Goal: Find specific page/section: Find specific page/section

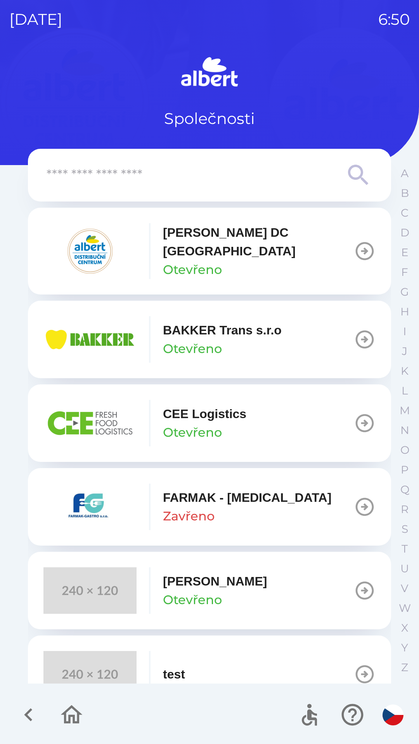
click at [188, 260] on p "Otevřeno" at bounding box center [192, 269] width 59 height 19
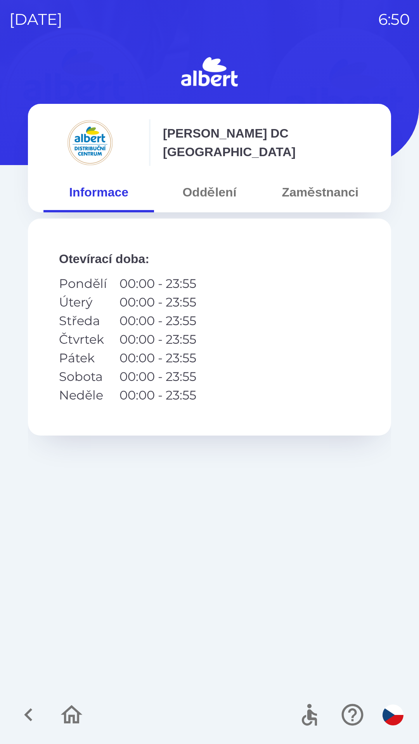
click at [211, 190] on button "Oddělení" at bounding box center [209, 192] width 110 height 28
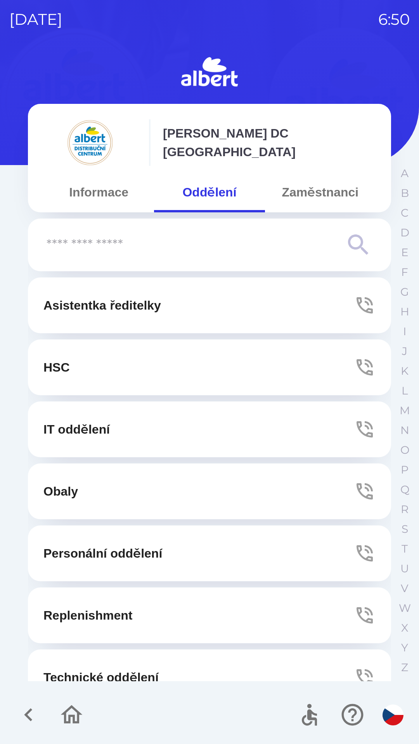
click at [300, 190] on button "Zaměstnanci" at bounding box center [320, 192] width 110 height 28
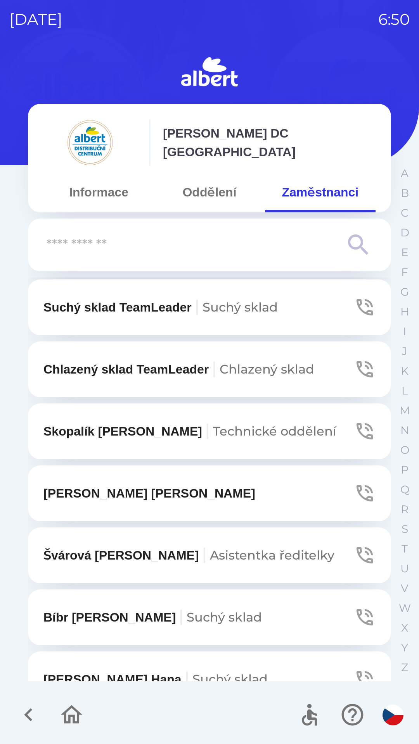
scroll to position [38, 0]
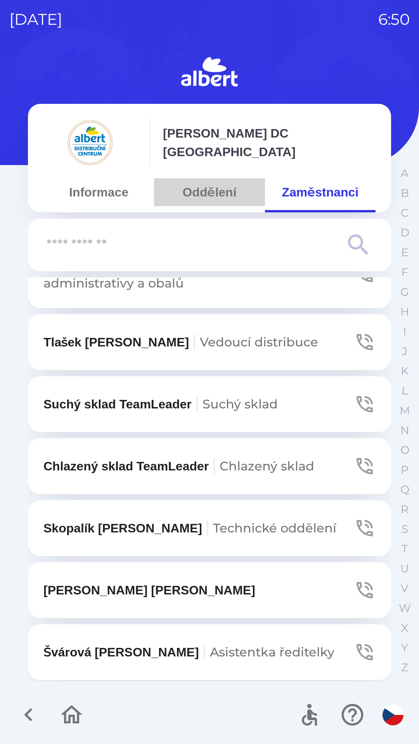
click at [194, 190] on button "Oddělení" at bounding box center [209, 192] width 110 height 28
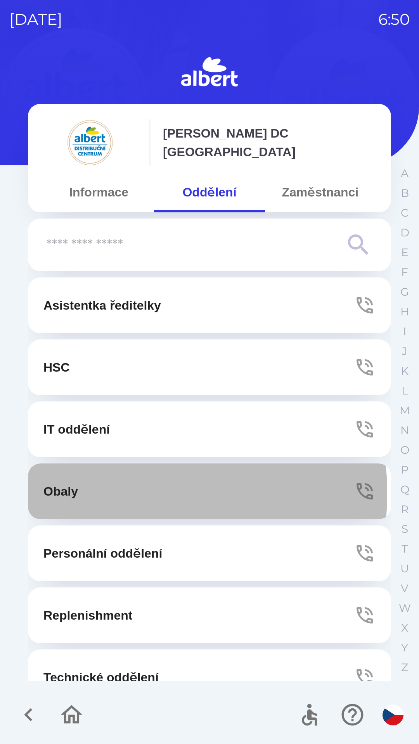
click at [71, 493] on p "Obaly" at bounding box center [60, 491] width 34 height 19
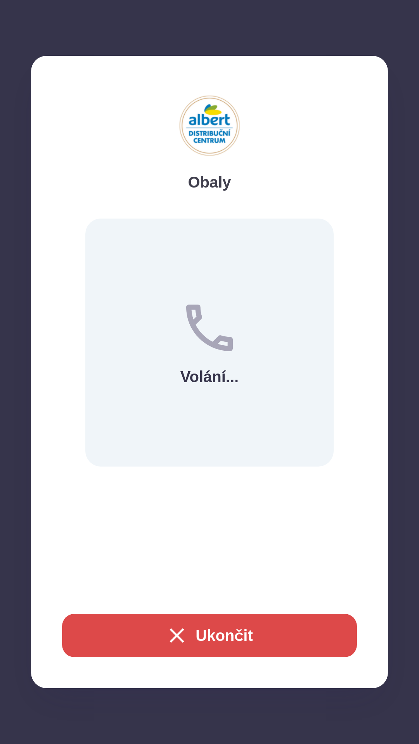
click at [190, 636] on button "Ukončit" at bounding box center [209, 635] width 295 height 43
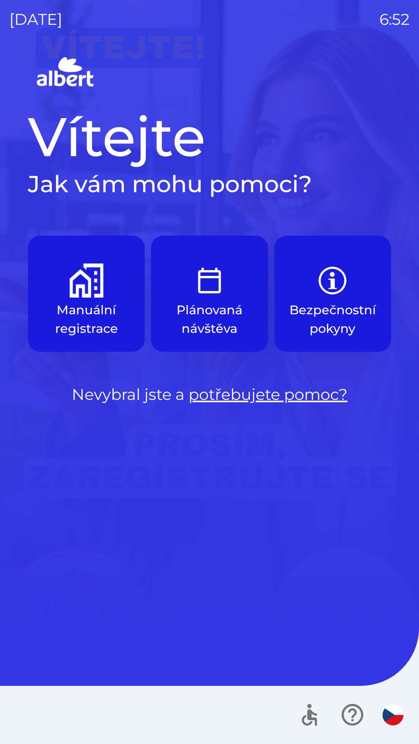
click at [198, 276] on img "button" at bounding box center [209, 281] width 34 height 34
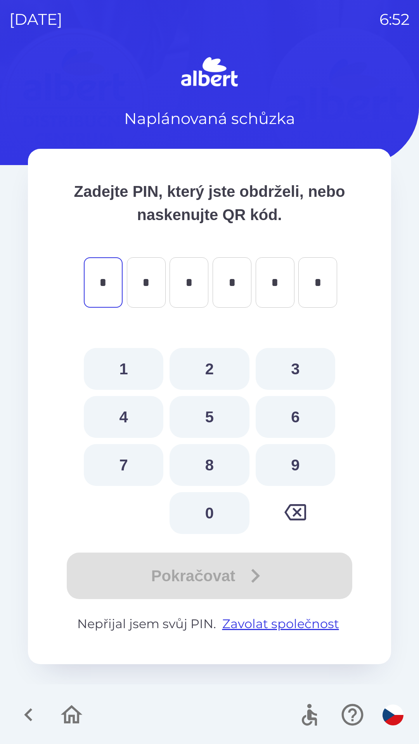
click at [28, 712] on icon "button" at bounding box center [28, 715] width 8 height 13
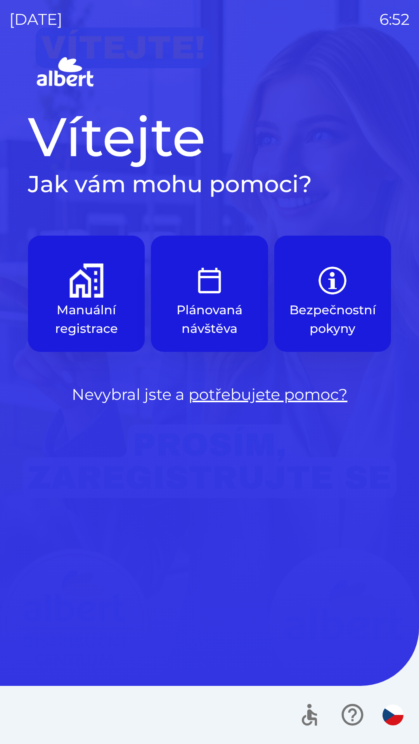
click at [77, 302] on p "Manuální registrace" at bounding box center [86, 319] width 79 height 37
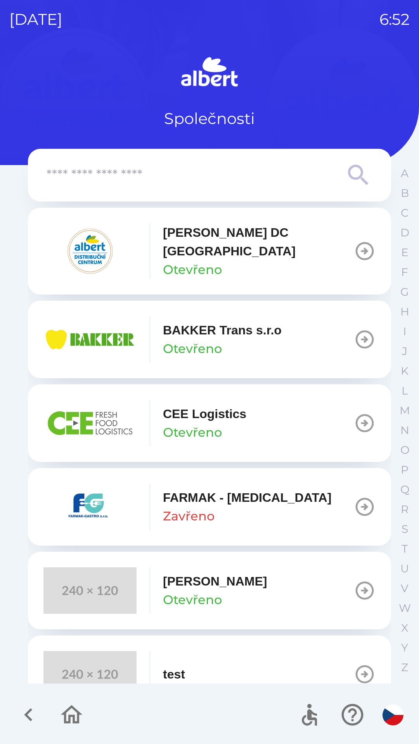
click at [293, 255] on button "[PERSON_NAME] DC [GEOGRAPHIC_DATA] Otevřeno" at bounding box center [209, 251] width 363 height 87
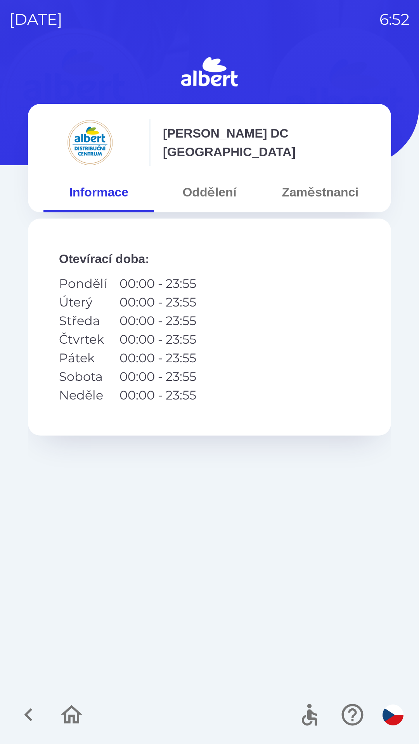
click at [203, 191] on button "Oddělení" at bounding box center [209, 192] width 110 height 28
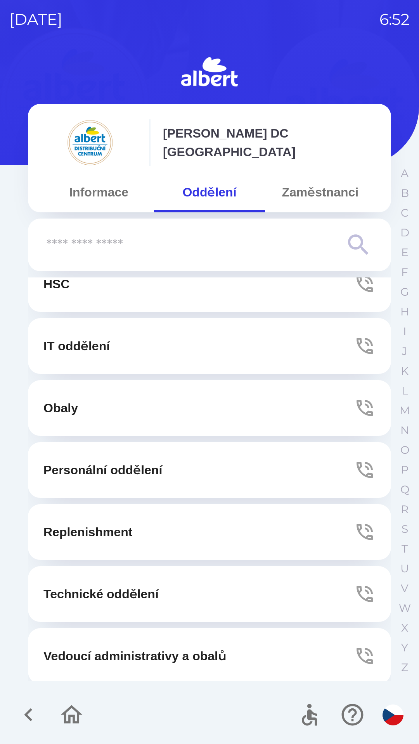
scroll to position [83, 0]
click at [235, 403] on button "Obaly" at bounding box center [209, 409] width 363 height 56
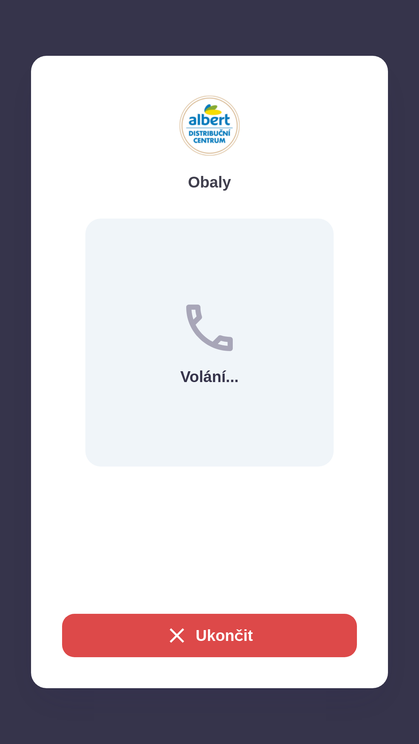
click at [321, 626] on button "Ukončit" at bounding box center [209, 635] width 295 height 43
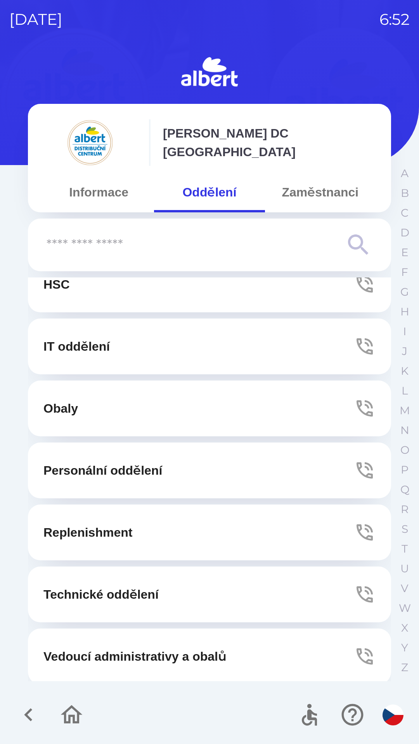
scroll to position [0, 0]
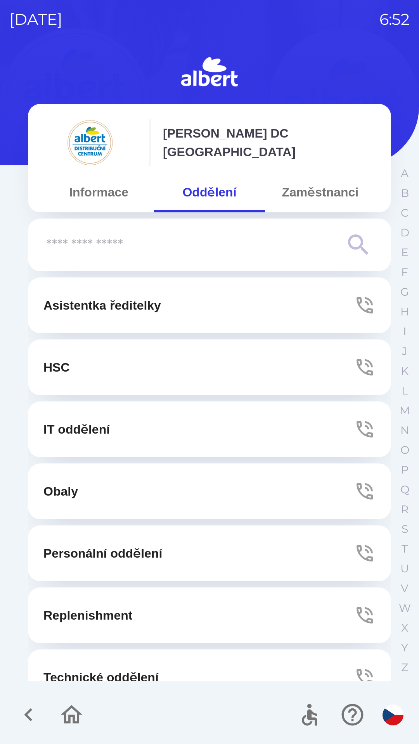
click at [103, 200] on button "Informace" at bounding box center [98, 192] width 110 height 28
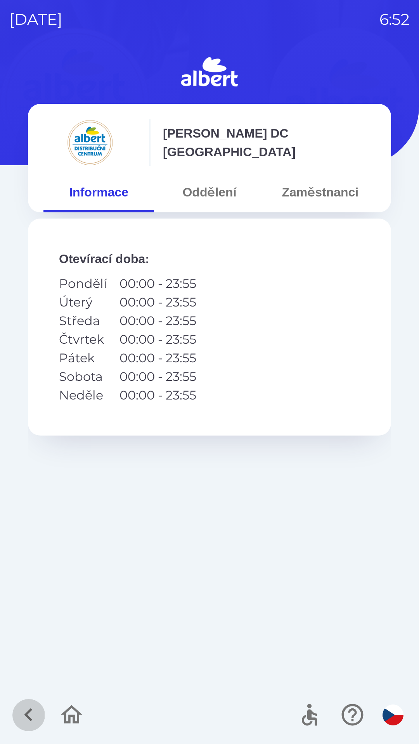
click at [21, 722] on icon "button" at bounding box center [29, 715] width 26 height 26
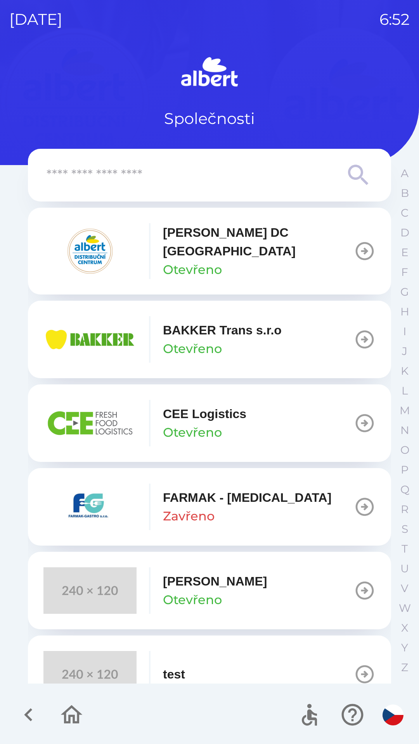
click at [64, 701] on button "button" at bounding box center [71, 715] width 32 height 32
